Goal: Complete application form

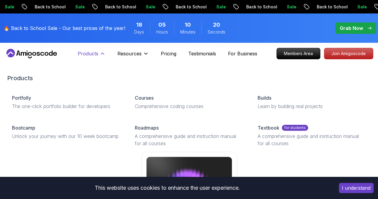
click at [96, 57] on button "Products" at bounding box center [92, 56] width 28 height 12
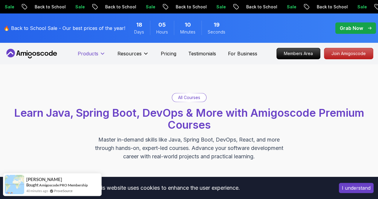
click at [96, 57] on button "Products" at bounding box center [92, 56] width 28 height 12
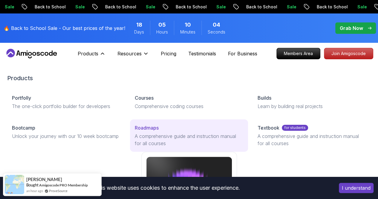
click at [137, 148] on link "Roadmaps A comprehensive guide and instruction manual for all courses" at bounding box center [189, 135] width 118 height 32
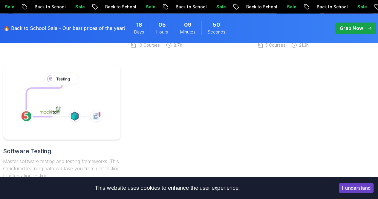
scroll to position [293, 0]
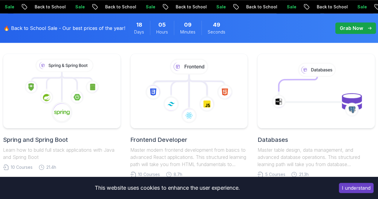
click at [51, 147] on p "Learn how to build full stack applications with Java and Spring Boot" at bounding box center [62, 153] width 118 height 14
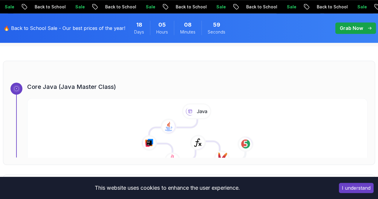
scroll to position [202, 0]
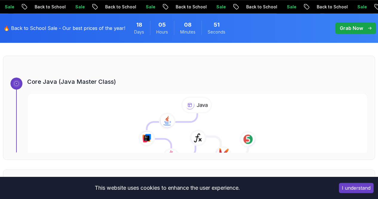
click at [159, 115] on icon at bounding box center [167, 120] width 17 height 17
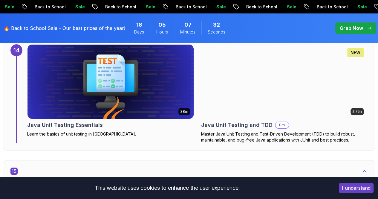
scroll to position [3337, 0]
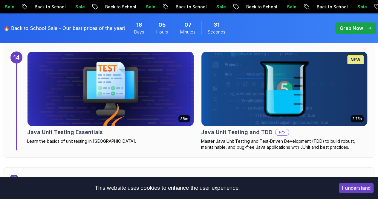
click at [278, 129] on p "Pro" at bounding box center [281, 132] width 13 height 6
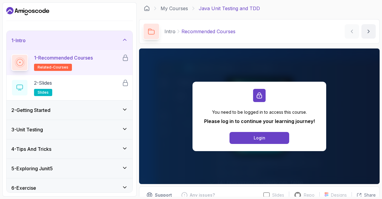
click at [87, 108] on div "2 - Getting Started" at bounding box center [69, 109] width 116 height 7
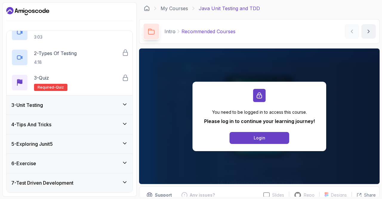
click at [87, 108] on div "3 - Unit Testing" at bounding box center [70, 104] width 126 height 19
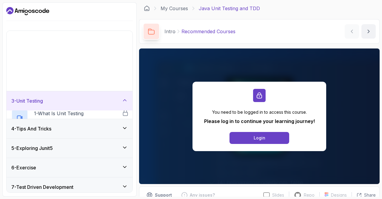
scroll to position [31, 0]
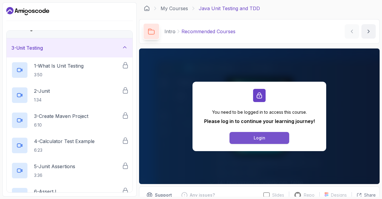
click at [242, 136] on button "Login" at bounding box center [260, 138] width 60 height 12
click at [261, 141] on button "Login" at bounding box center [260, 138] width 60 height 12
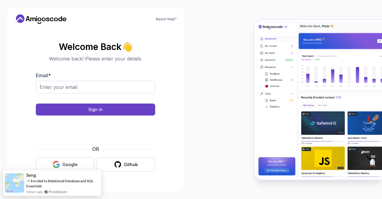
click at [76, 161] on div "Google" at bounding box center [69, 164] width 15 height 6
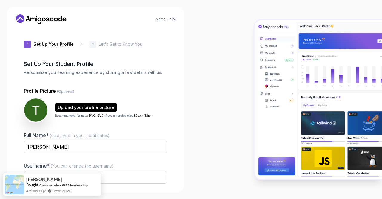
scroll to position [50, 0]
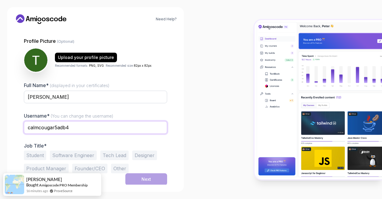
click at [85, 126] on input "calmcougar5adb4" at bounding box center [95, 127] width 143 height 13
type input "c"
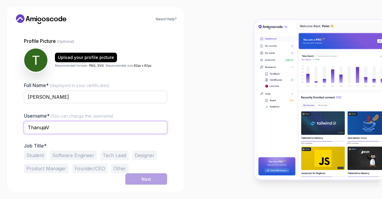
type input "ThanujaV"
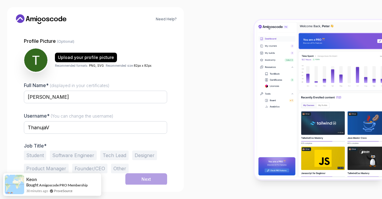
click at [31, 155] on button "Student" at bounding box center [35, 155] width 22 height 10
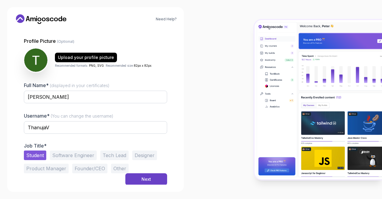
click at [64, 151] on button "Software Engineer" at bounding box center [73, 155] width 47 height 10
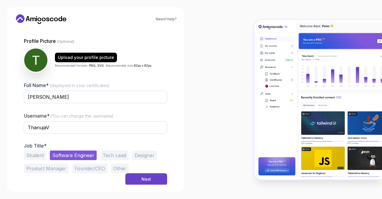
click at [42, 157] on button "Student" at bounding box center [35, 155] width 22 height 10
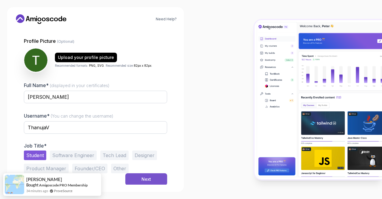
click at [141, 177] on button "Next" at bounding box center [146, 179] width 42 height 12
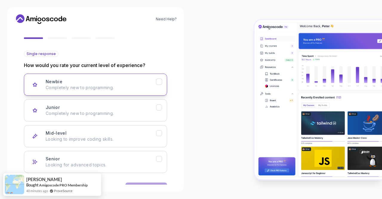
click at [143, 77] on button "Newbie Completely new to programming." at bounding box center [95, 84] width 143 height 22
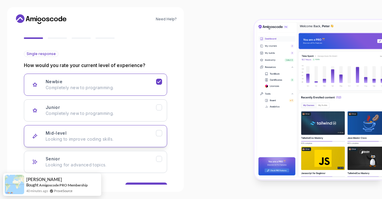
scroll to position [68, 0]
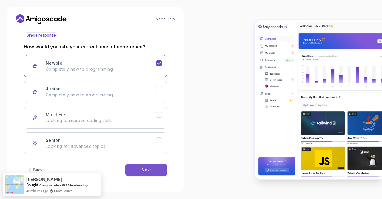
click at [155, 167] on button "Next" at bounding box center [146, 170] width 42 height 12
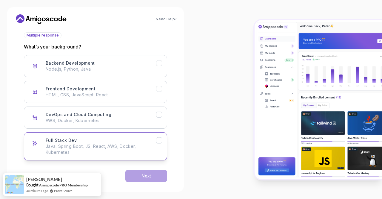
click at [97, 133] on button "Full Stack Dev Java, Spring Boot, JS, React, AWS, Docker, Kubernetes" at bounding box center [95, 146] width 143 height 28
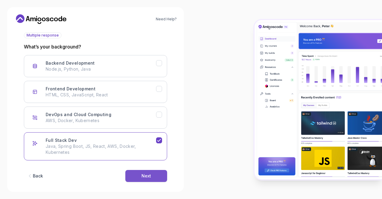
click at [136, 174] on button "Next" at bounding box center [146, 176] width 42 height 12
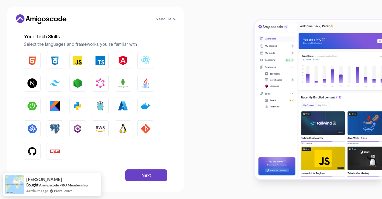
scroll to position [85, 0]
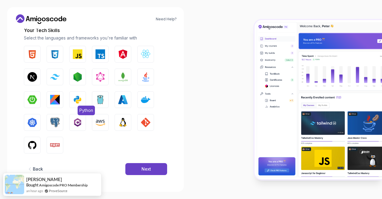
click at [78, 101] on img "button" at bounding box center [78, 100] width 10 height 10
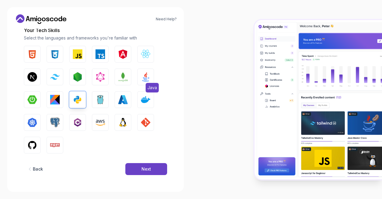
click at [145, 77] on img "button" at bounding box center [146, 77] width 10 height 10
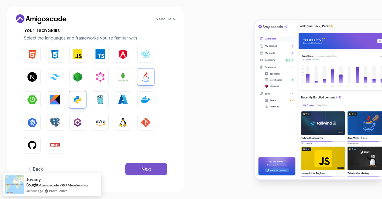
click at [148, 168] on div "Next" at bounding box center [147, 169] width 10 height 6
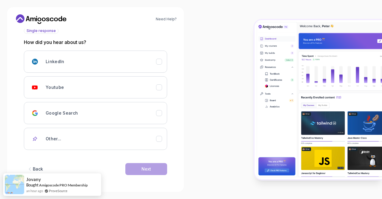
scroll to position [72, 0]
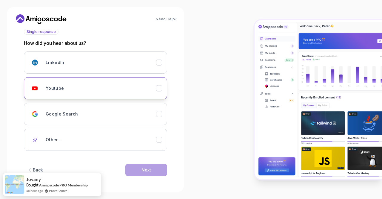
click at [112, 85] on div "Youtube" at bounding box center [101, 88] width 110 height 12
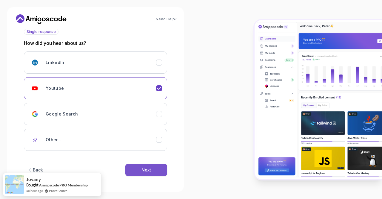
click at [150, 165] on button "Next" at bounding box center [146, 170] width 42 height 12
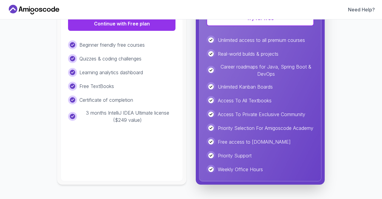
scroll to position [75, 0]
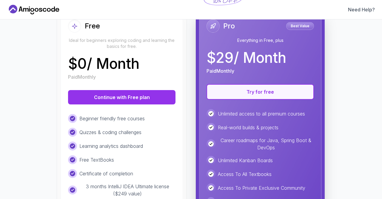
click at [250, 86] on button "Try for free" at bounding box center [260, 92] width 107 height 16
click at [256, 93] on button "Try for free" at bounding box center [260, 92] width 107 height 16
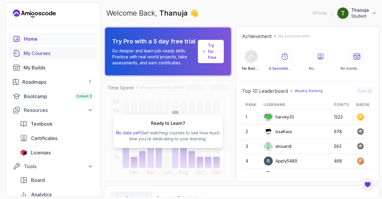
click at [43, 55] on div "My Courses" at bounding box center [59, 53] width 70 height 7
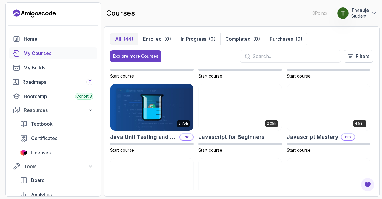
scroll to position [574, 0]
